Goal: Contribute content: Add original content to the website for others to see

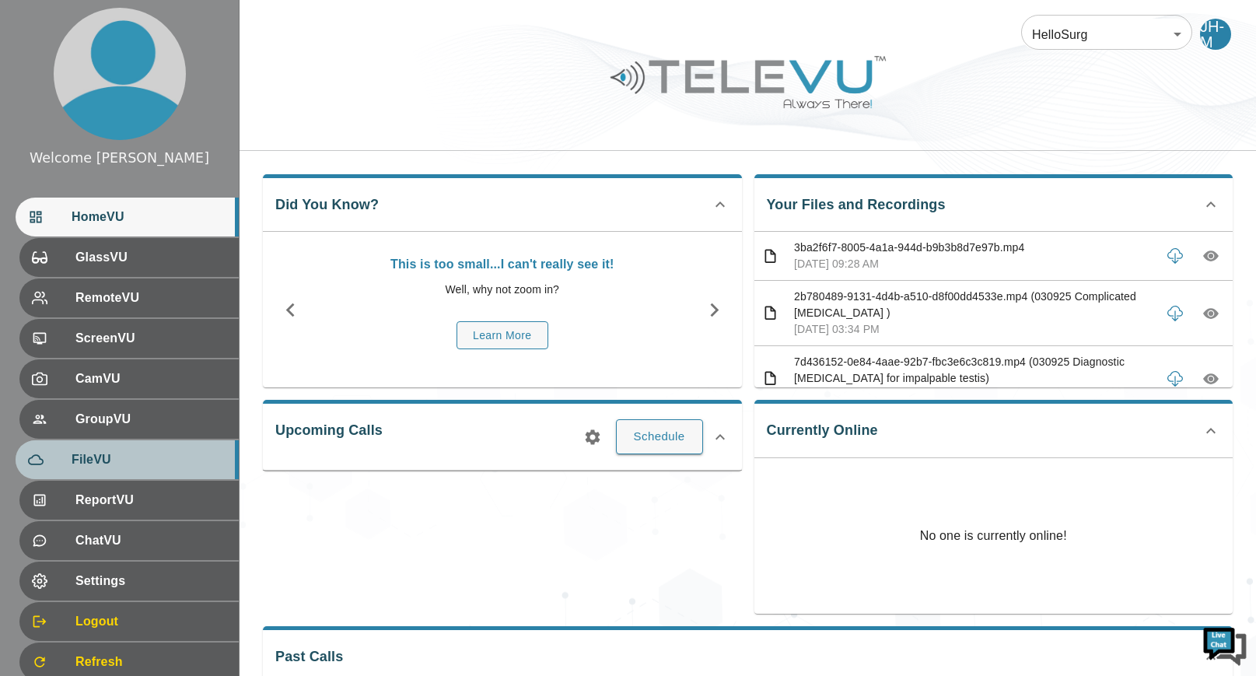
click at [137, 462] on span "FileVU" at bounding box center [149, 459] width 155 height 19
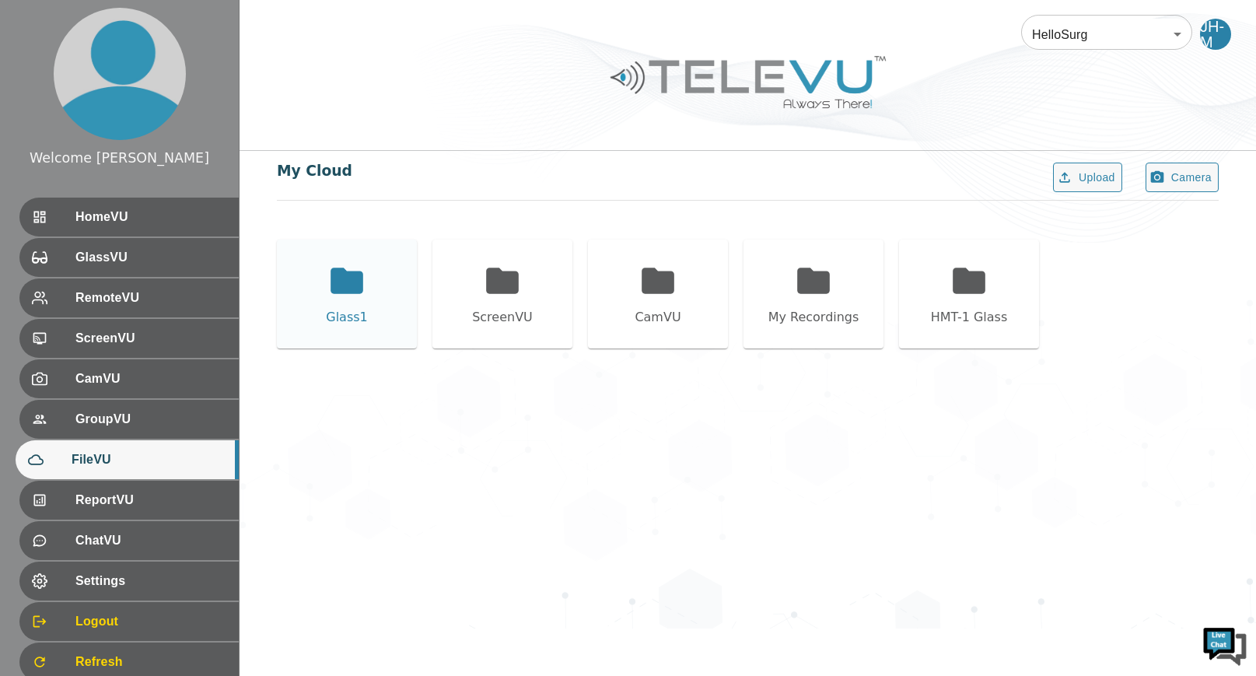
click at [361, 300] on div "Glass1" at bounding box center [347, 293] width 140 height 109
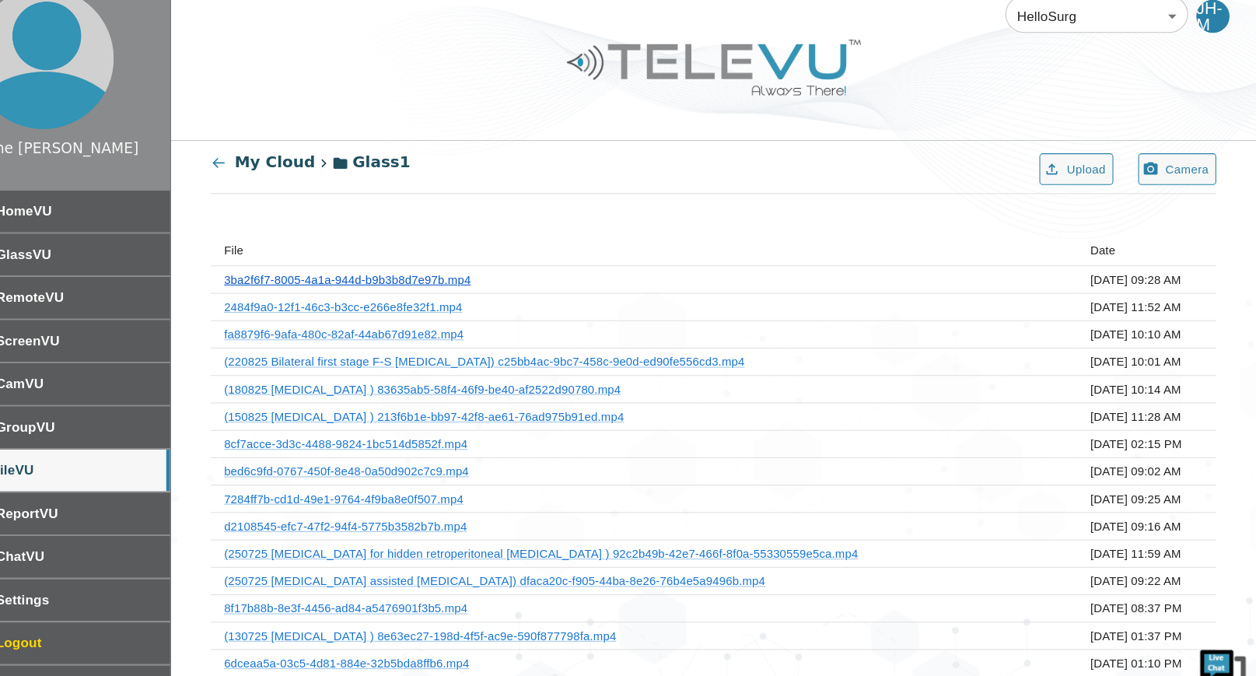
click at [452, 282] on link "3ba2f6f7-8005-4a1a-944d-b9b3b8d7e97b.mp4" at bounding box center [404, 280] width 231 height 12
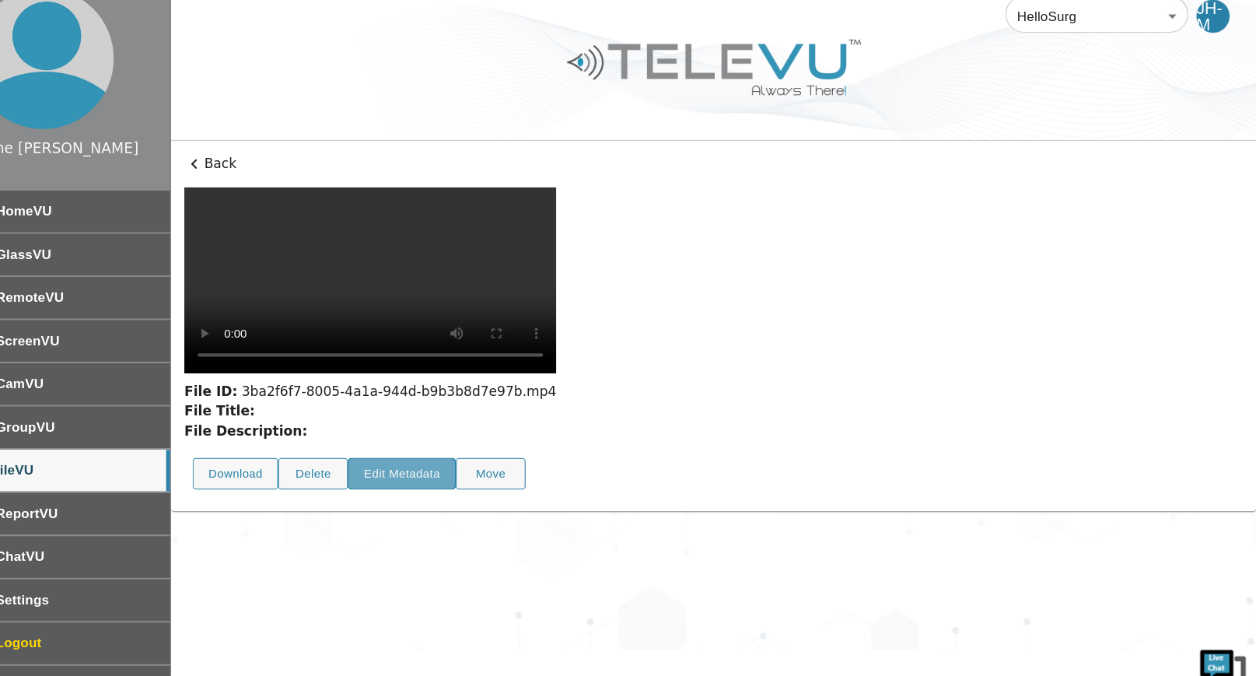
click at [480, 478] on button "Edit Metadata" at bounding box center [455, 463] width 101 height 30
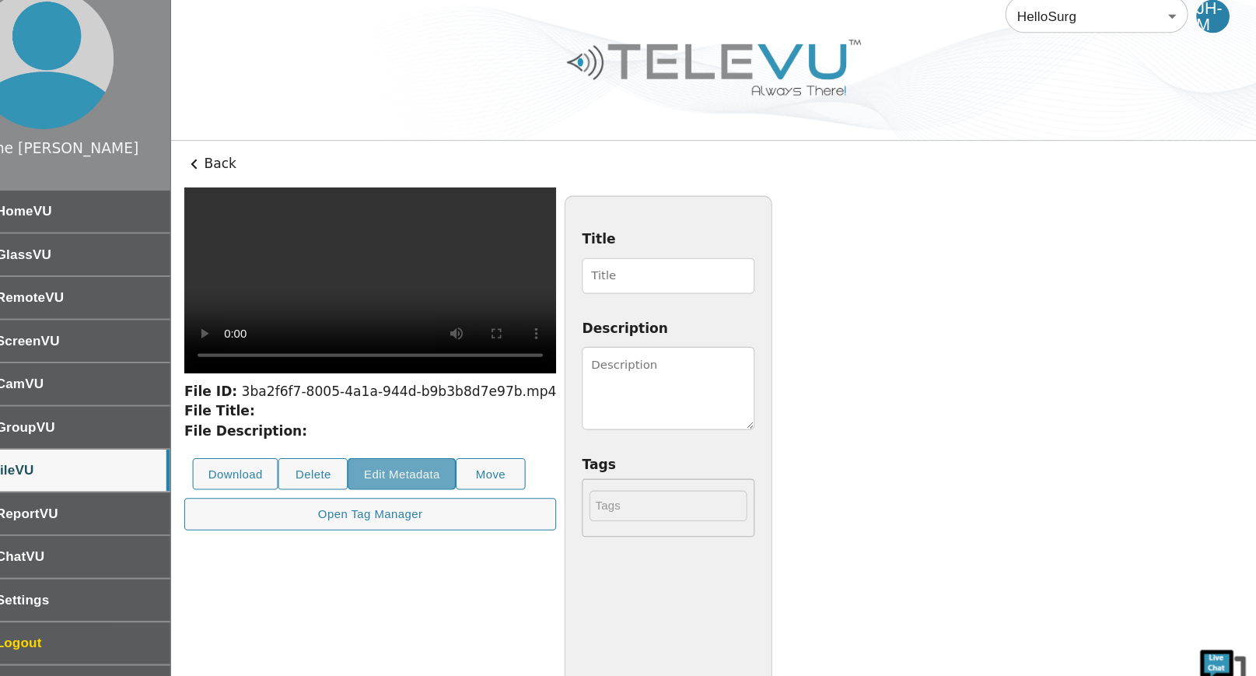
click at [447, 478] on button "Edit Metadata" at bounding box center [455, 463] width 101 height 30
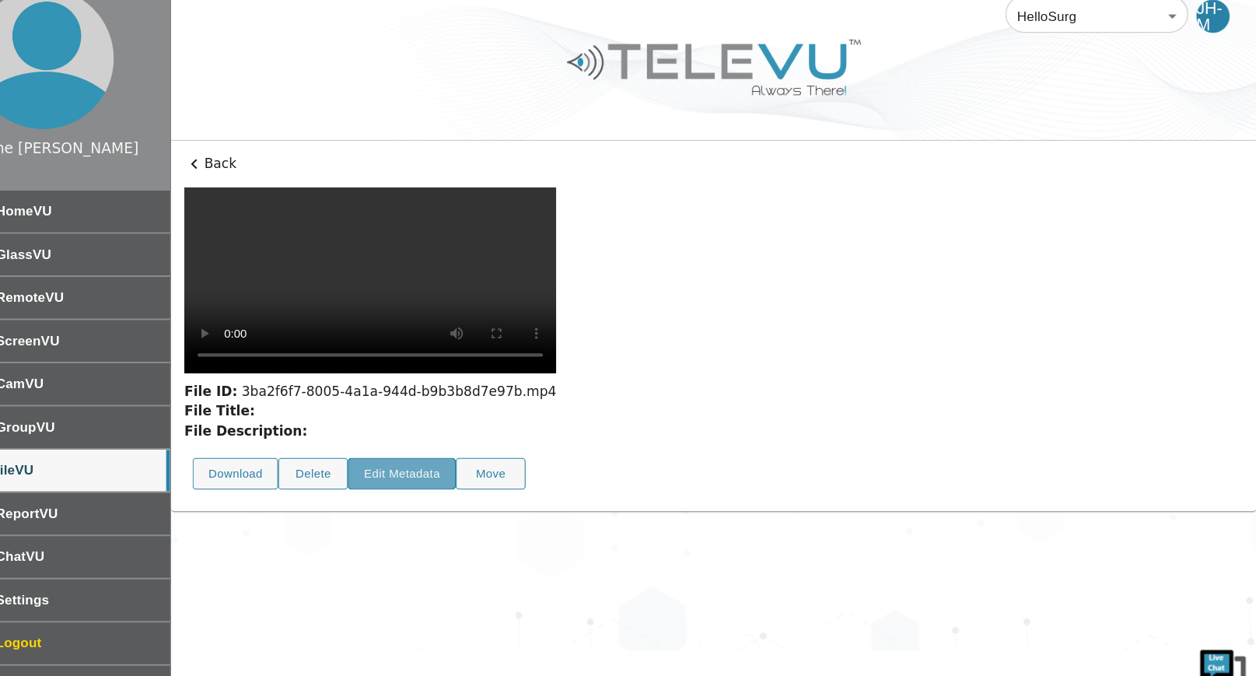
click at [447, 478] on button "Edit Metadata" at bounding box center [455, 463] width 101 height 30
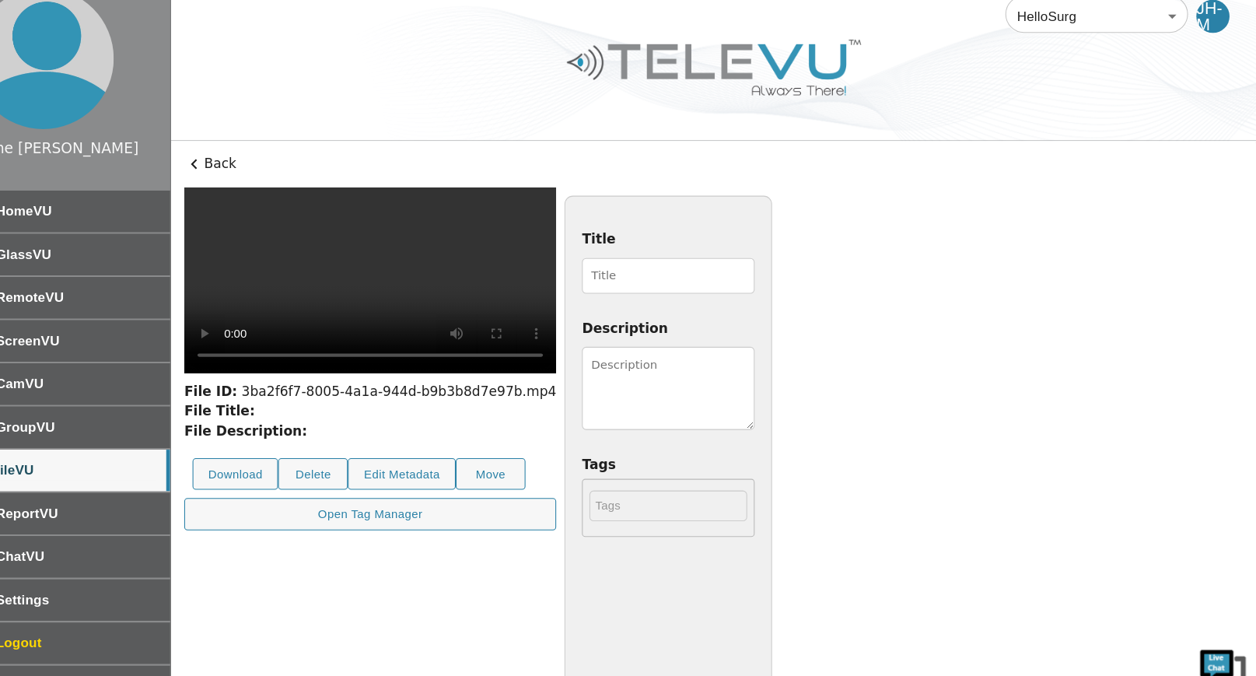
click at [786, 278] on input "Title" at bounding box center [705, 276] width 162 height 33
type input "040925 [MEDICAL_DATA]"
click at [786, 379] on textarea "Description" at bounding box center [705, 383] width 162 height 78
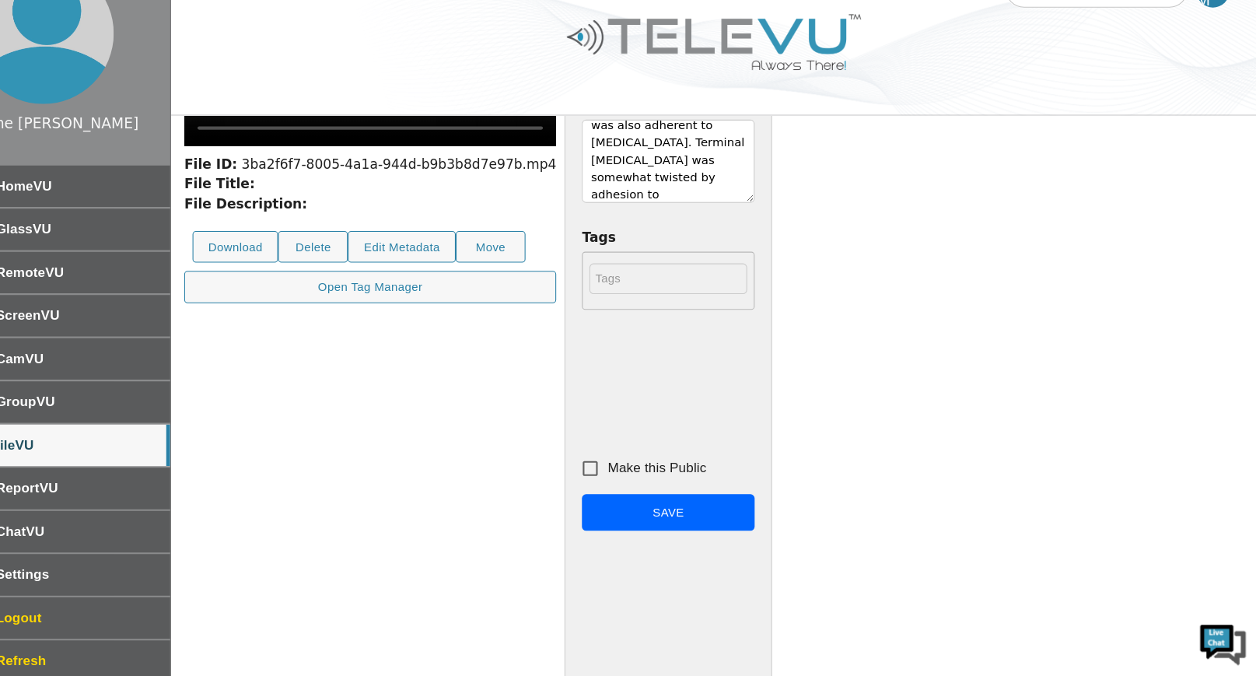
scroll to position [222, 0]
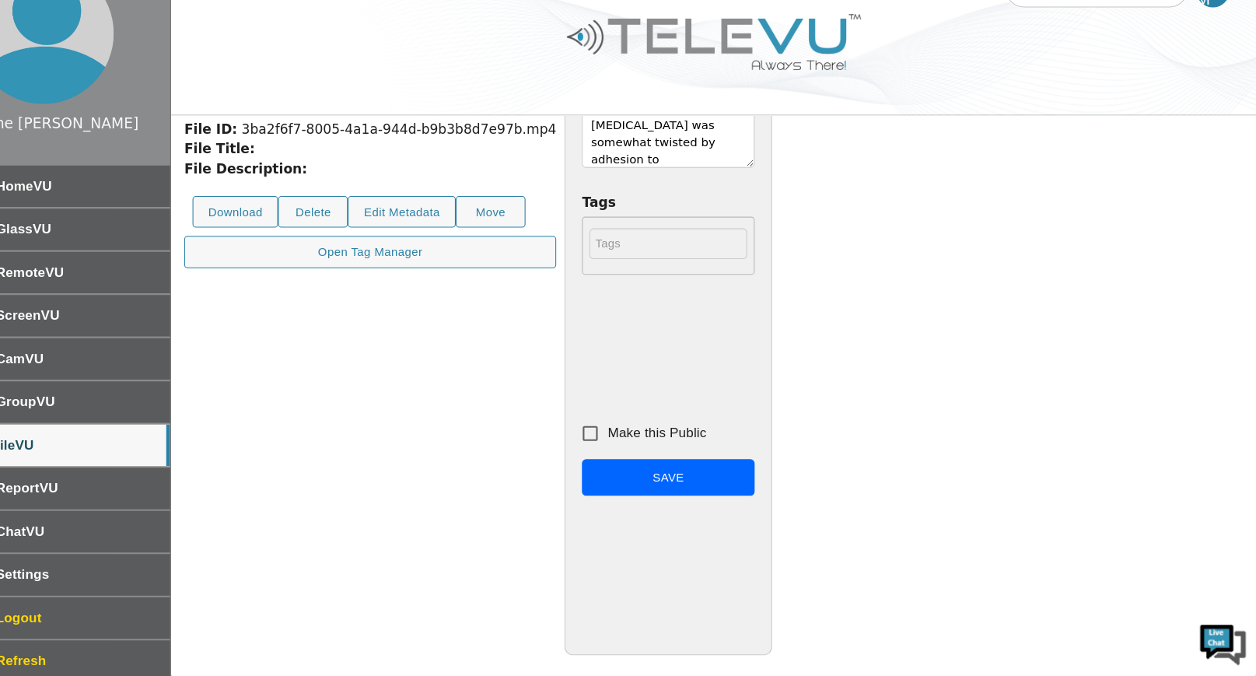
type textarea "[DEMOGRAPHIC_DATA] boy. Appendix was inflamed. There were adhesion of appendix …"
click at [648, 445] on input "Make this Public" at bounding box center [632, 448] width 33 height 33
checkbox input "true"
click at [786, 488] on button "Save" at bounding box center [705, 490] width 162 height 35
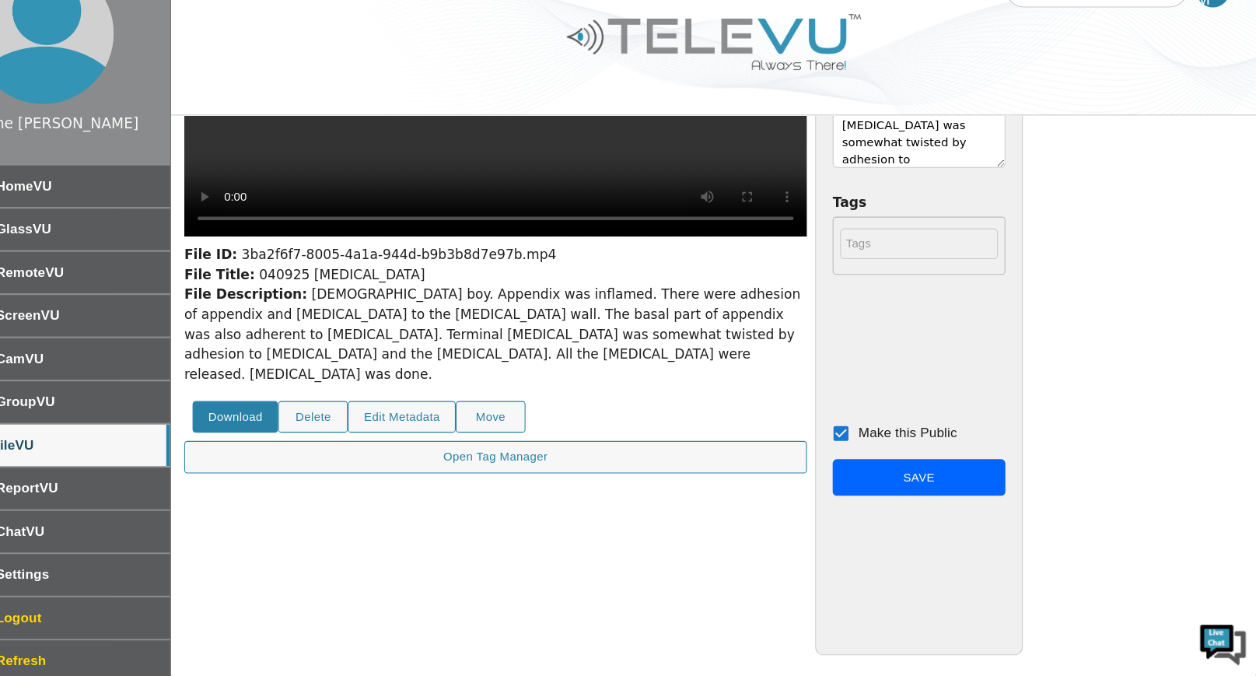
click at [298, 446] on button "Download" at bounding box center [300, 433] width 80 height 30
